Goal: Information Seeking & Learning: Find contact information

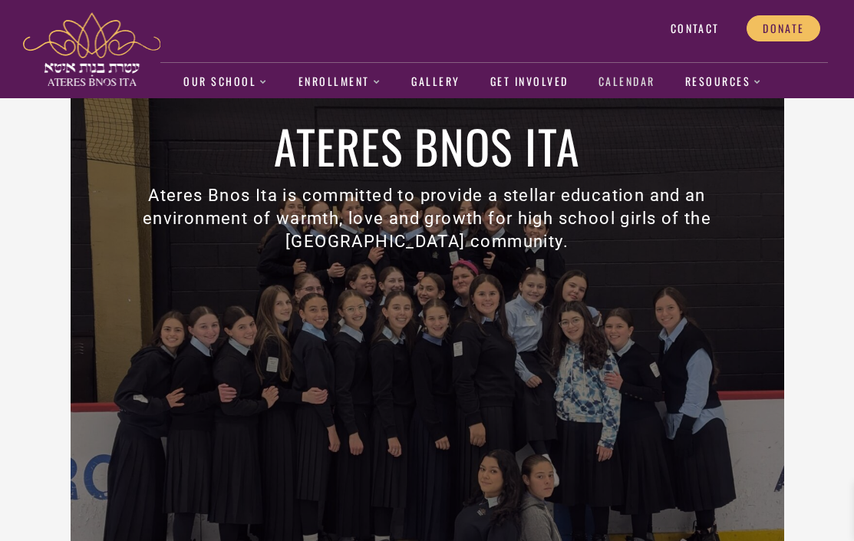
click at [626, 84] on link "Calendar" at bounding box center [626, 81] width 57 height 35
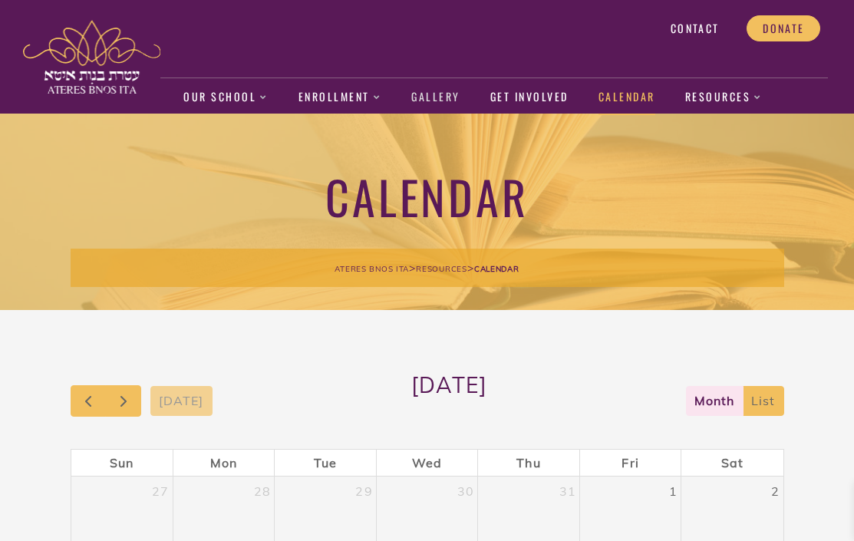
click at [432, 101] on link "Gallery" at bounding box center [435, 97] width 49 height 35
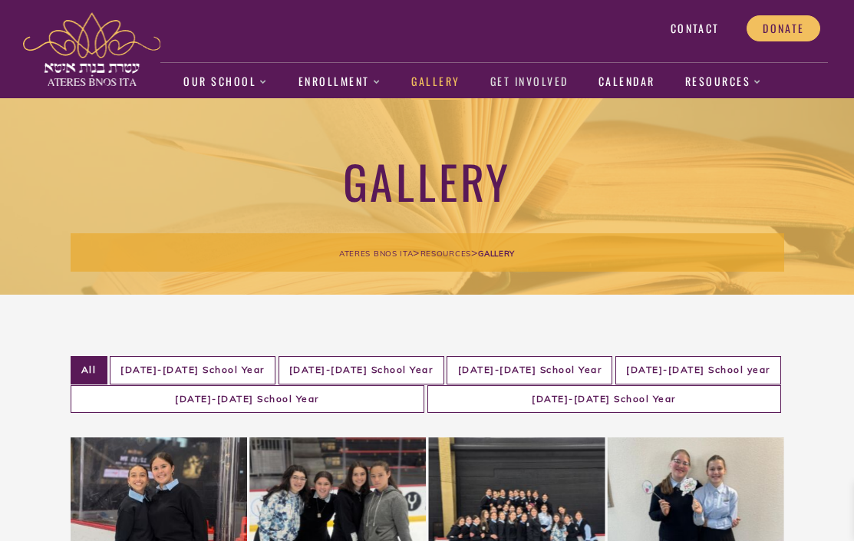
click at [523, 83] on link "Get Involved" at bounding box center [529, 81] width 78 height 35
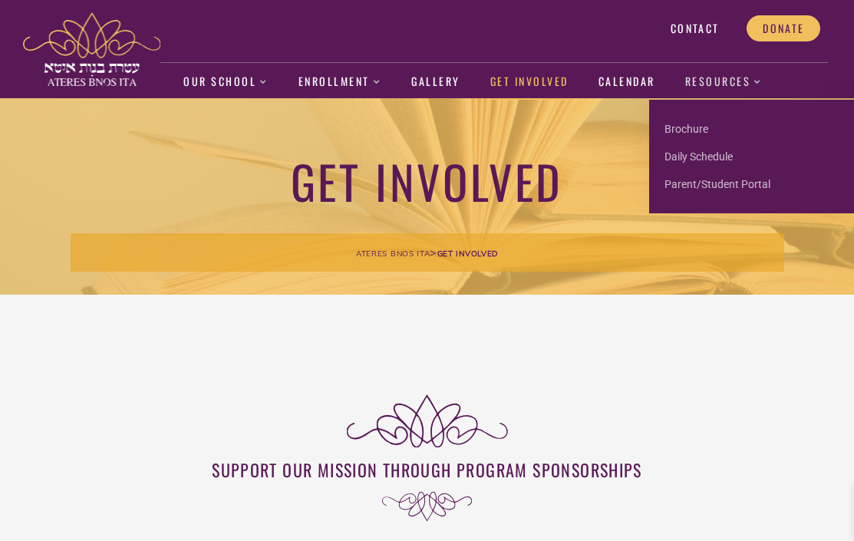
click at [716, 83] on link "Resources" at bounding box center [723, 81] width 77 height 35
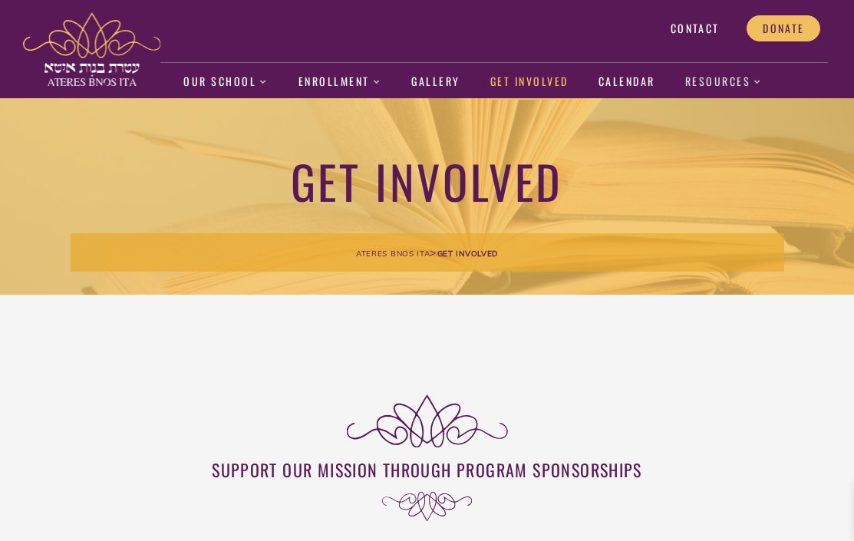
click at [716, 83] on link "Resources" at bounding box center [723, 81] width 77 height 35
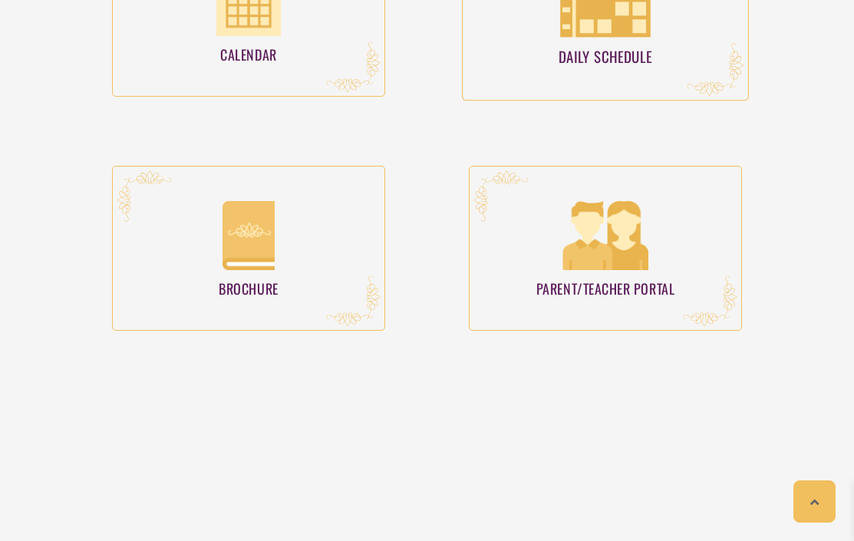
scroll to position [269, 0]
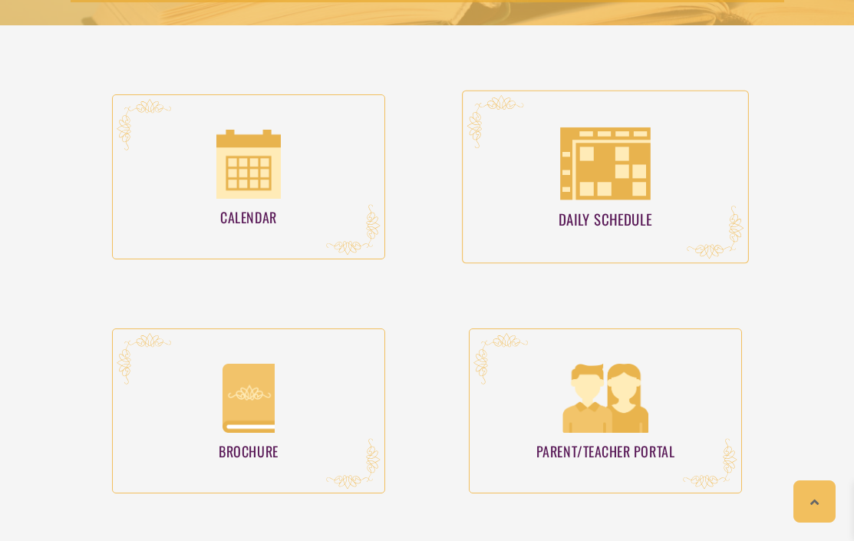
click at [607, 206] on h4 "Daily Schedule" at bounding box center [604, 213] width 285 height 27
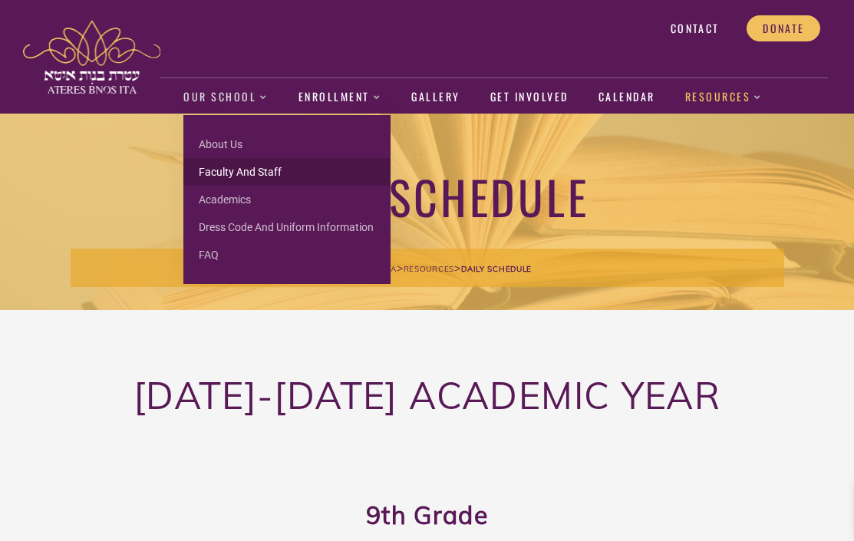
click at [255, 173] on link "Faculty and Staff" at bounding box center [286, 172] width 207 height 28
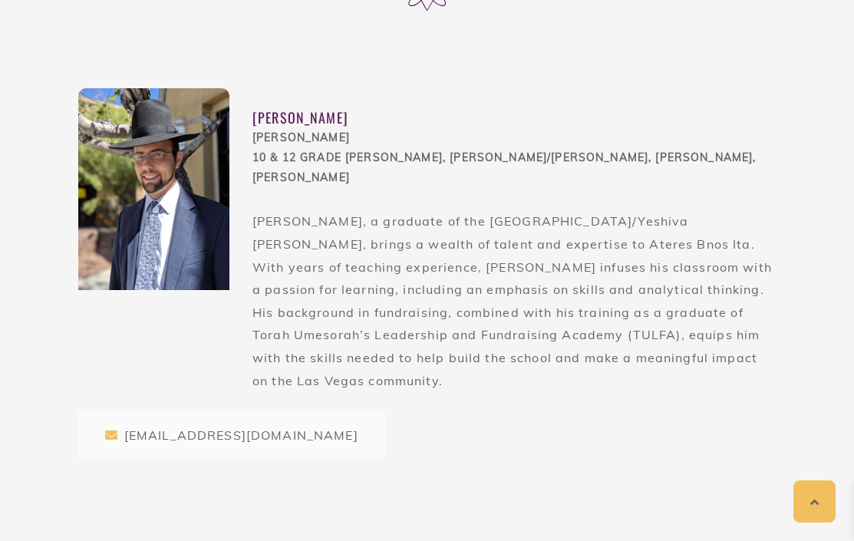
scroll to position [508, 0]
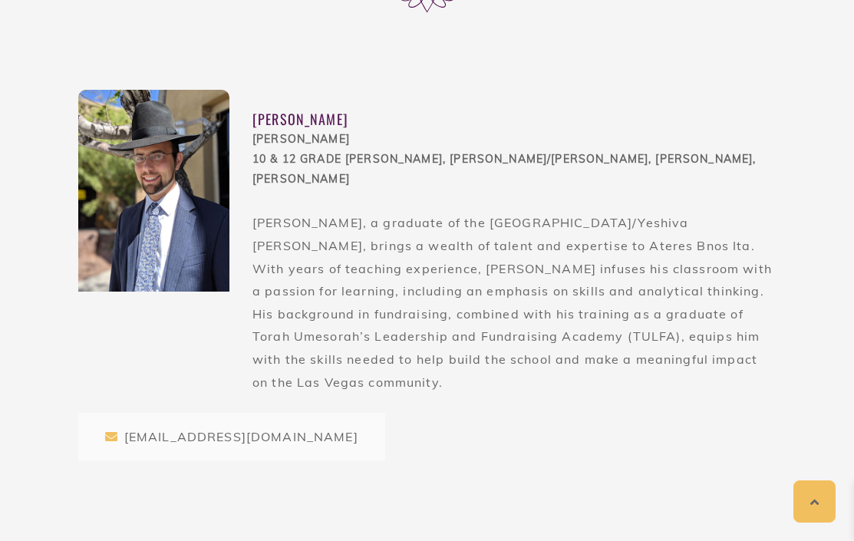
drag, startPoint x: 250, startPoint y: 199, endPoint x: 443, endPoint y: 379, distance: 263.7
click at [443, 379] on div "[PERSON_NAME] [PERSON_NAME] 10 & 12 Grade [PERSON_NAME], [PERSON_NAME]/[PERSON_…" at bounding box center [427, 251] width 698 height 323
click at [443, 379] on div "[PERSON_NAME] [PERSON_NAME] 10 & 12 Grade [PERSON_NAME], [PERSON_NAME]/[PERSON_…" at bounding box center [514, 251] width 524 height 323
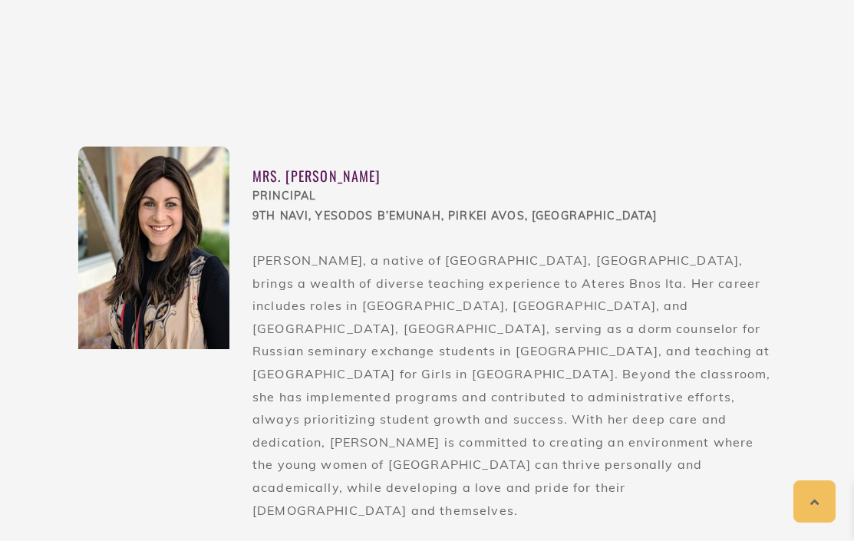
scroll to position [975, 0]
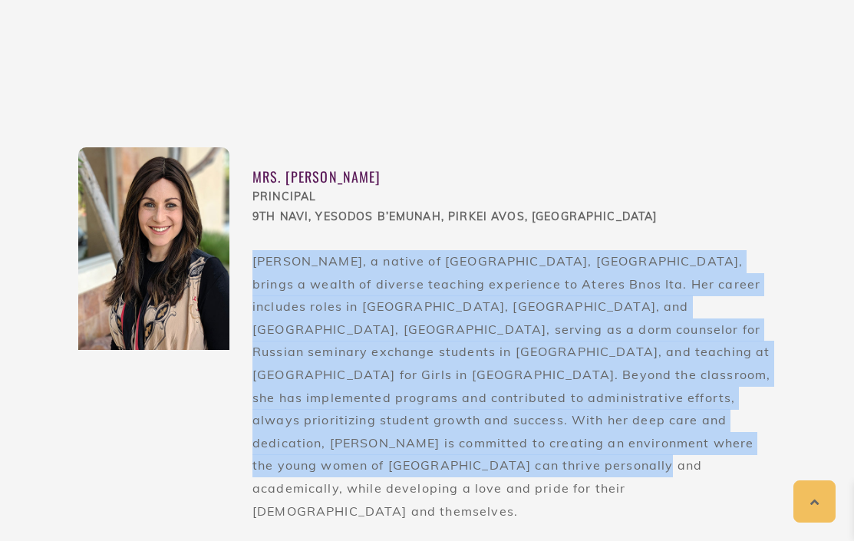
drag, startPoint x: 254, startPoint y: 245, endPoint x: 391, endPoint y: 443, distance: 240.8
click at [391, 443] on p "[PERSON_NAME], a native of [GEOGRAPHIC_DATA], [GEOGRAPHIC_DATA], brings a wealt…" at bounding box center [514, 386] width 524 height 272
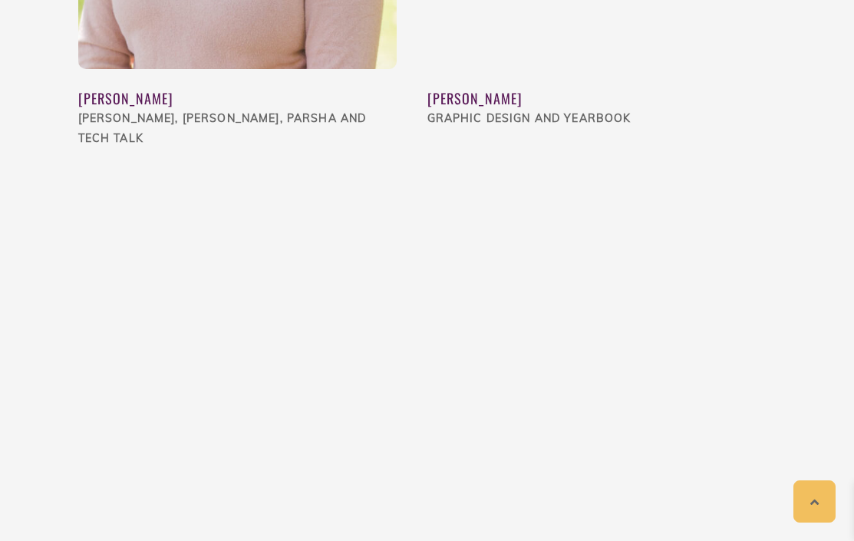
scroll to position [8389, 0]
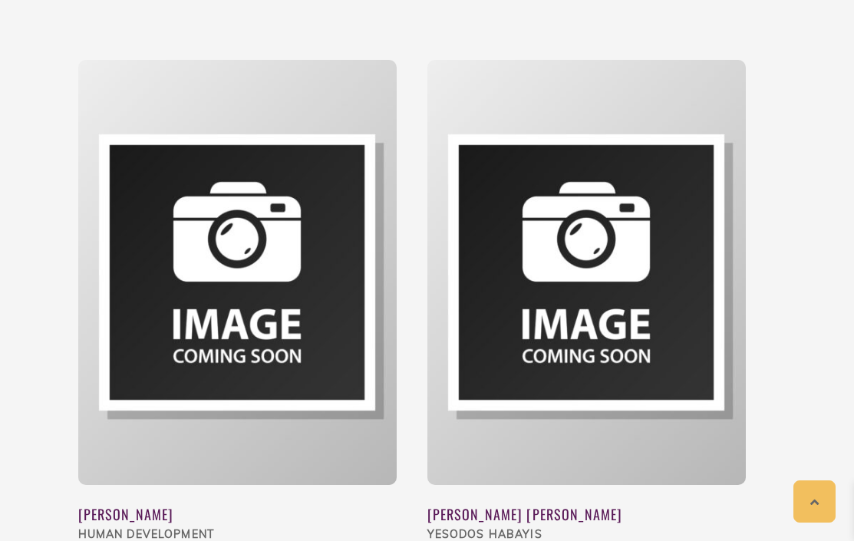
scroll to position [6339, 0]
